Goal: Task Accomplishment & Management: Manage account settings

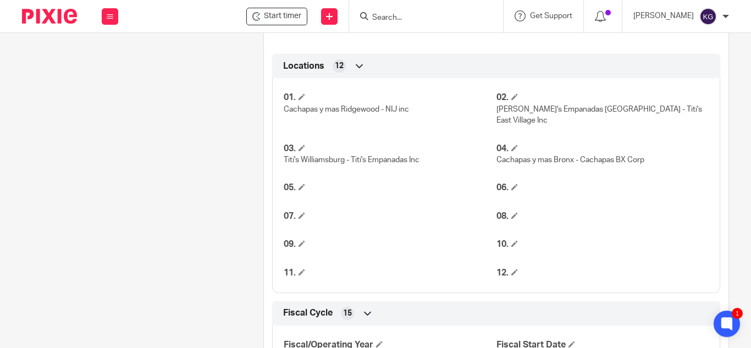
scroll to position [770, 0]
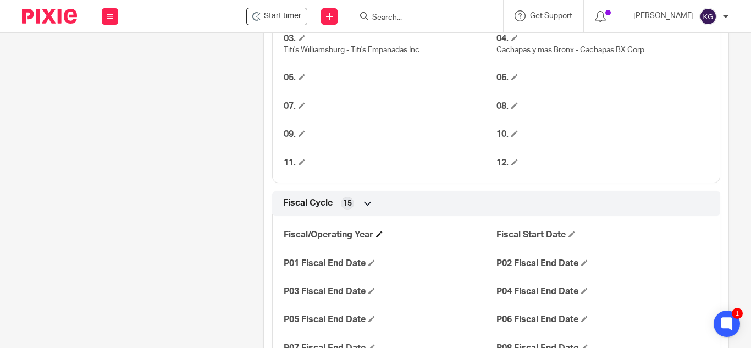
click at [379, 231] on span at bounding box center [379, 234] width 7 height 7
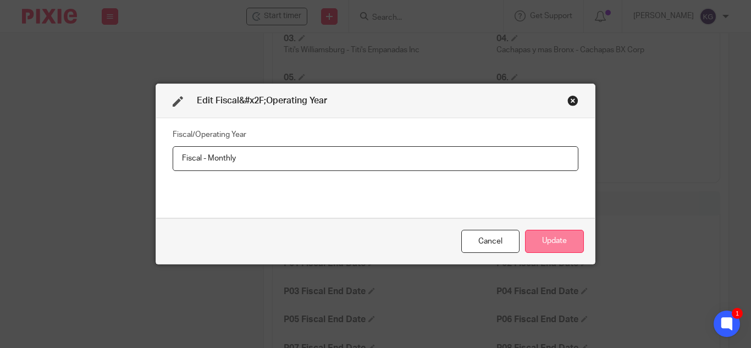
type input "Fiscal - Monthly"
click at [556, 236] on button "Update" at bounding box center [554, 242] width 59 height 24
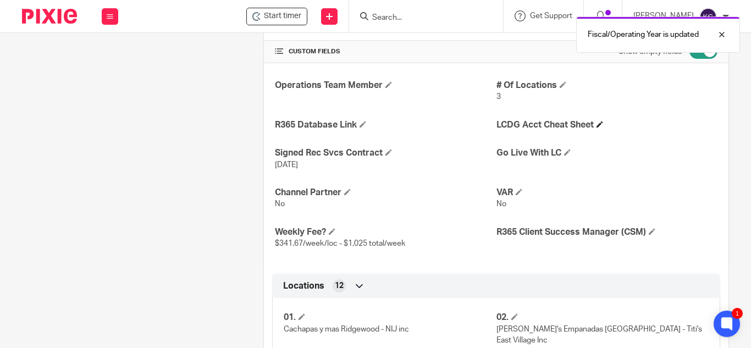
scroll to position [385, 0]
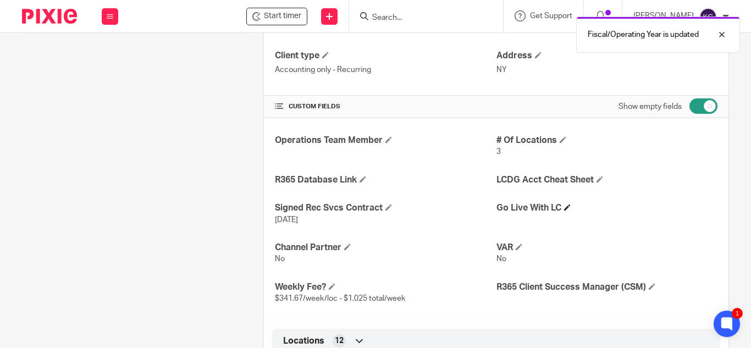
click at [562, 203] on h4 "Go Live With LC" at bounding box center [606, 208] width 221 height 12
click at [564, 205] on span at bounding box center [567, 207] width 7 height 7
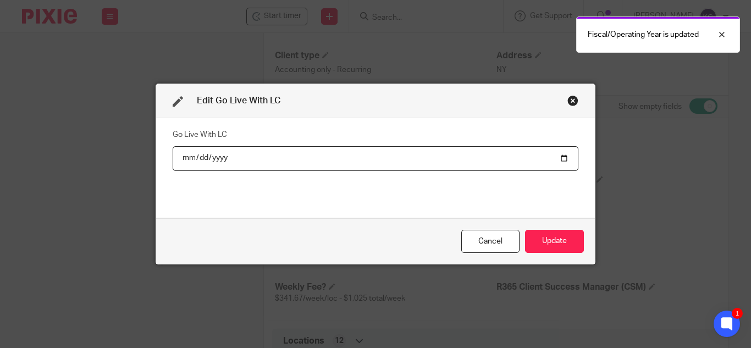
click at [559, 156] on input "date" at bounding box center [376, 158] width 406 height 25
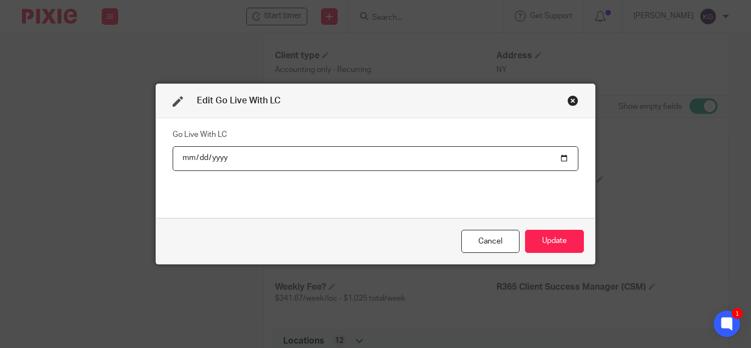
type input "2025-09-15"
click at [551, 234] on button "Update" at bounding box center [554, 242] width 59 height 24
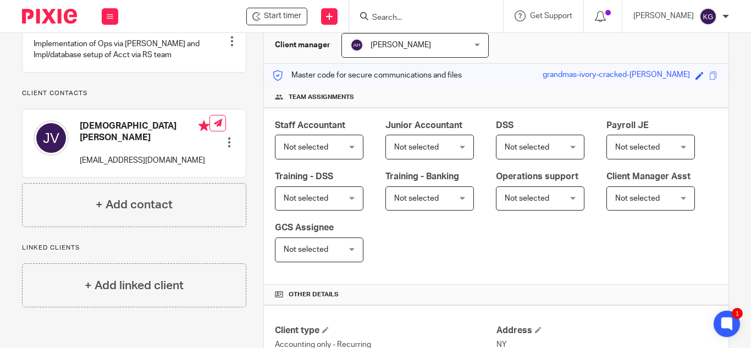
scroll to position [0, 0]
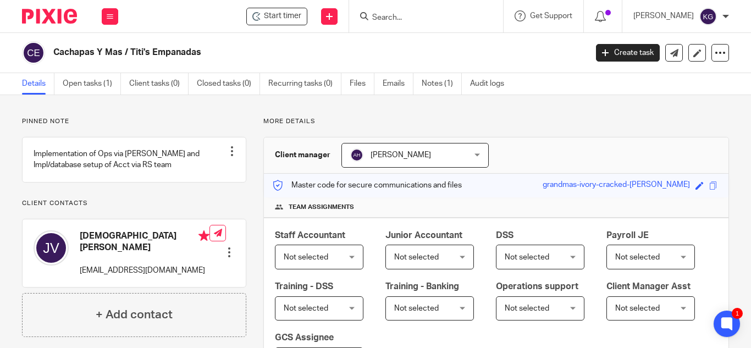
click at [546, 122] on p "More details" at bounding box center [496, 121] width 466 height 9
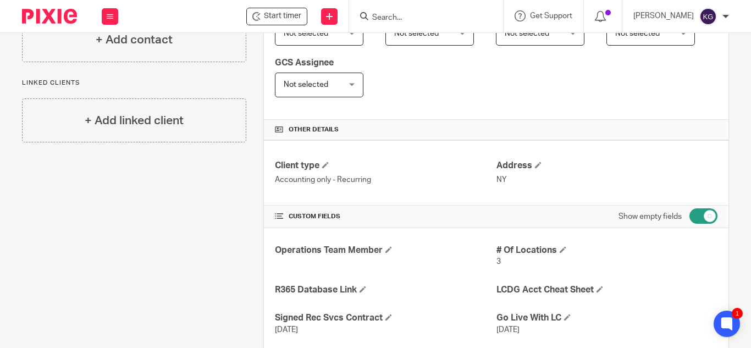
scroll to position [330, 0]
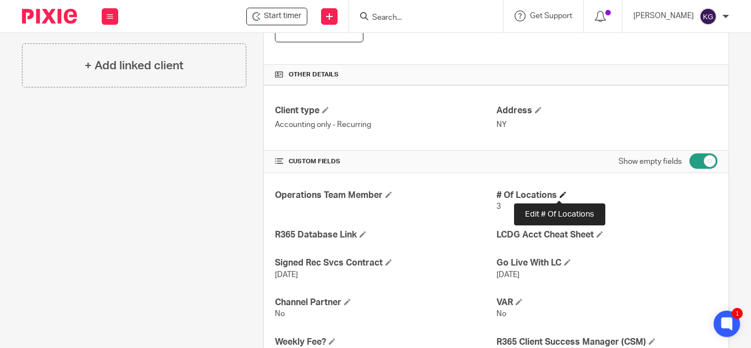
click at [560, 192] on span at bounding box center [563, 194] width 7 height 7
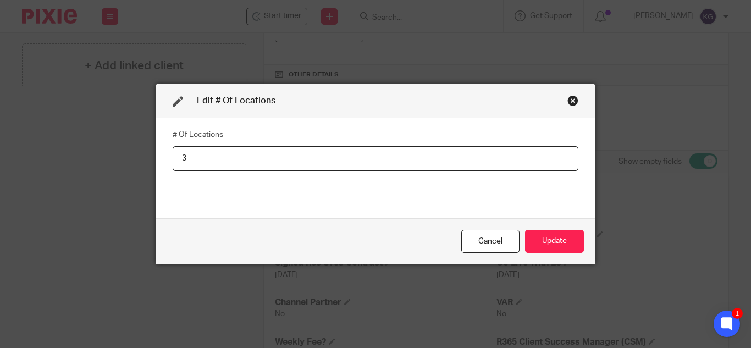
click at [285, 163] on input "3" at bounding box center [376, 158] width 406 height 25
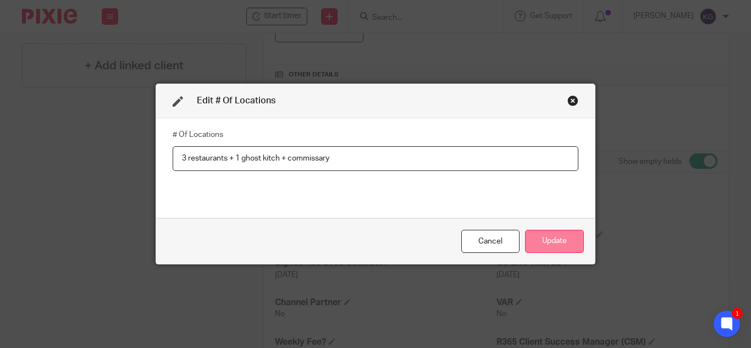
type input "3 restaurants + 1 ghost kitch + commissary"
click at [565, 236] on button "Update" at bounding box center [554, 242] width 59 height 24
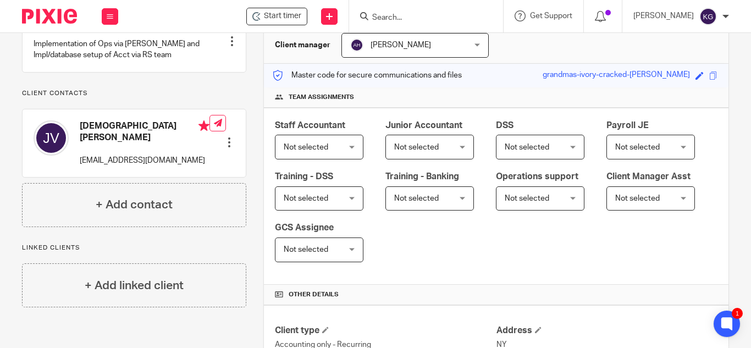
scroll to position [0, 0]
